Goal: Find specific page/section: Find specific page/section

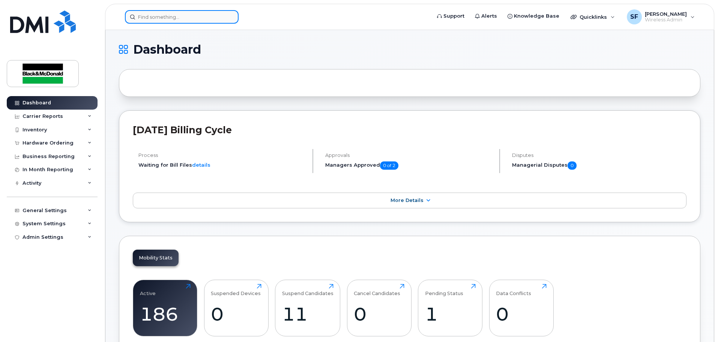
click at [172, 15] on input at bounding box center [182, 16] width 114 height 13
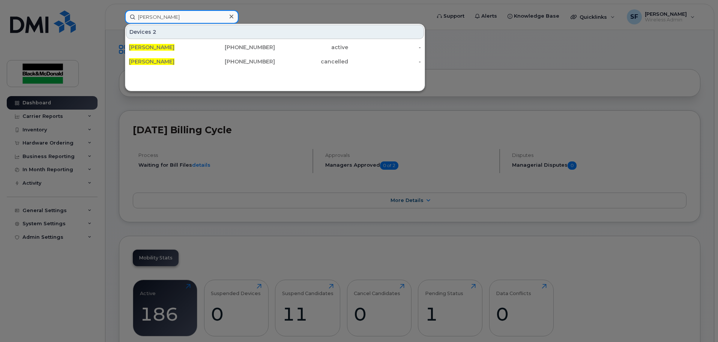
type input "[PERSON_NAME]"
click at [158, 37] on div "Devices 2" at bounding box center [275, 32] width 298 height 14
click at [151, 45] on span "[PERSON_NAME]" at bounding box center [151, 47] width 45 height 7
